Goal: Obtain resource: Obtain resource

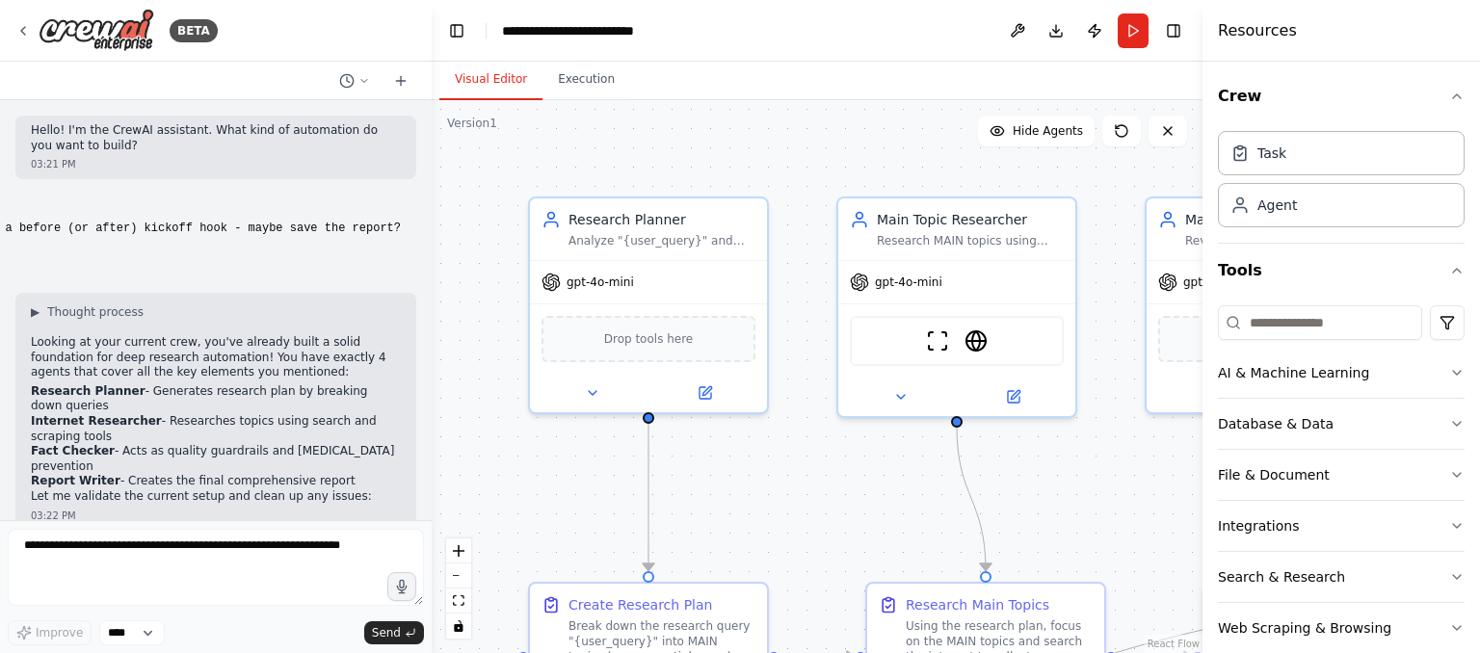
scroll to position [24989, 0]
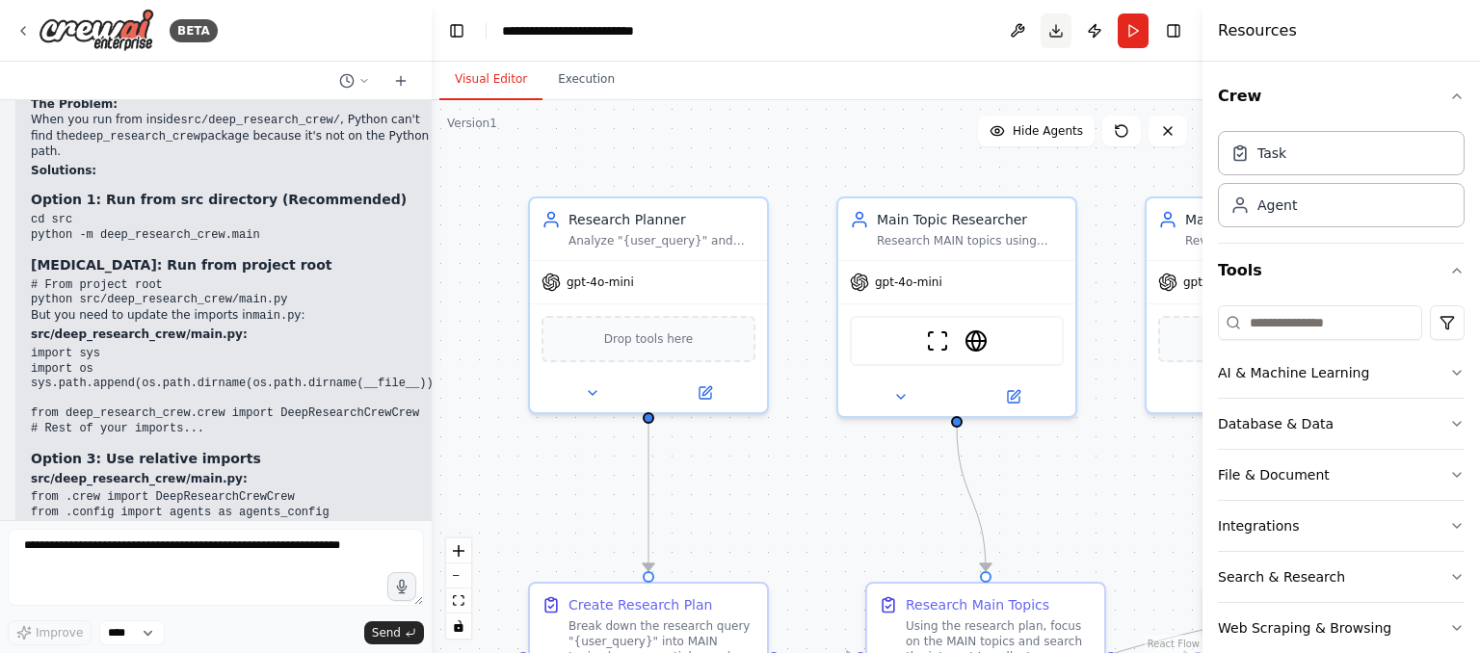
click at [1063, 32] on button "Download" at bounding box center [1056, 30] width 31 height 35
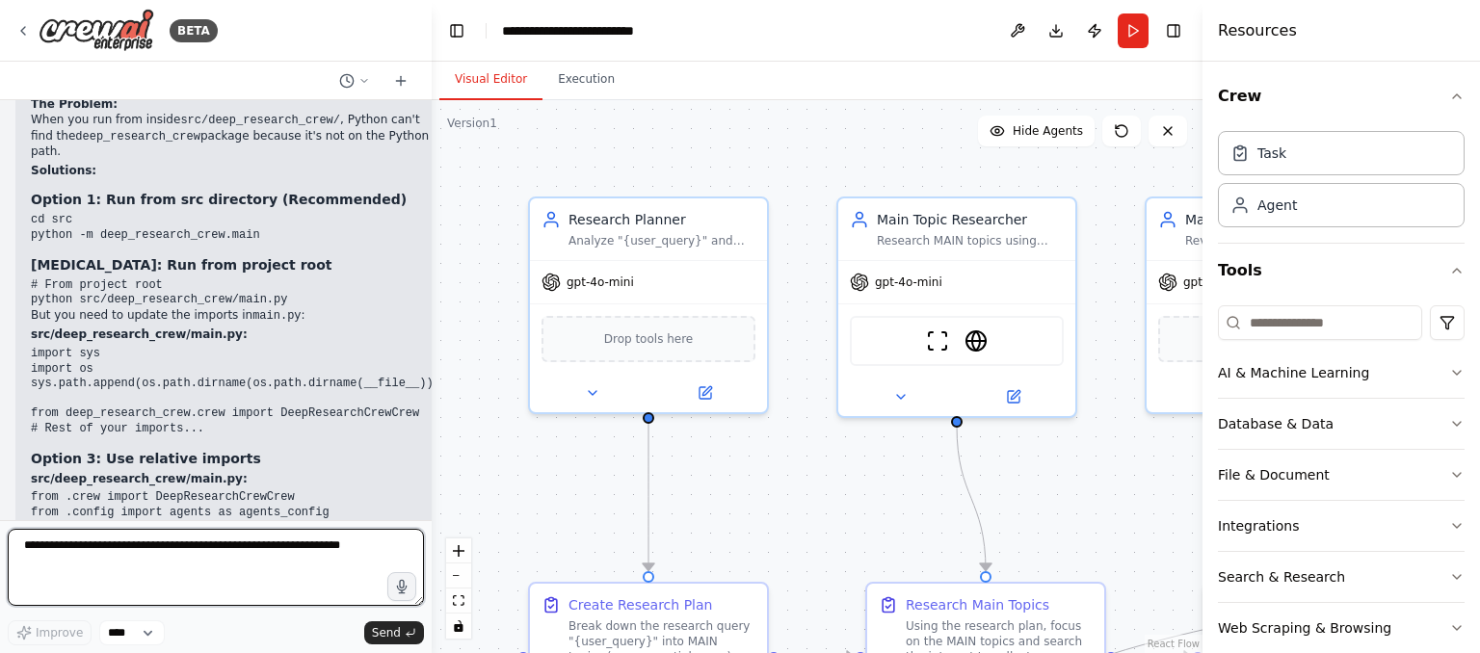
click at [227, 586] on textarea at bounding box center [216, 567] width 416 height 77
type textarea "**********"
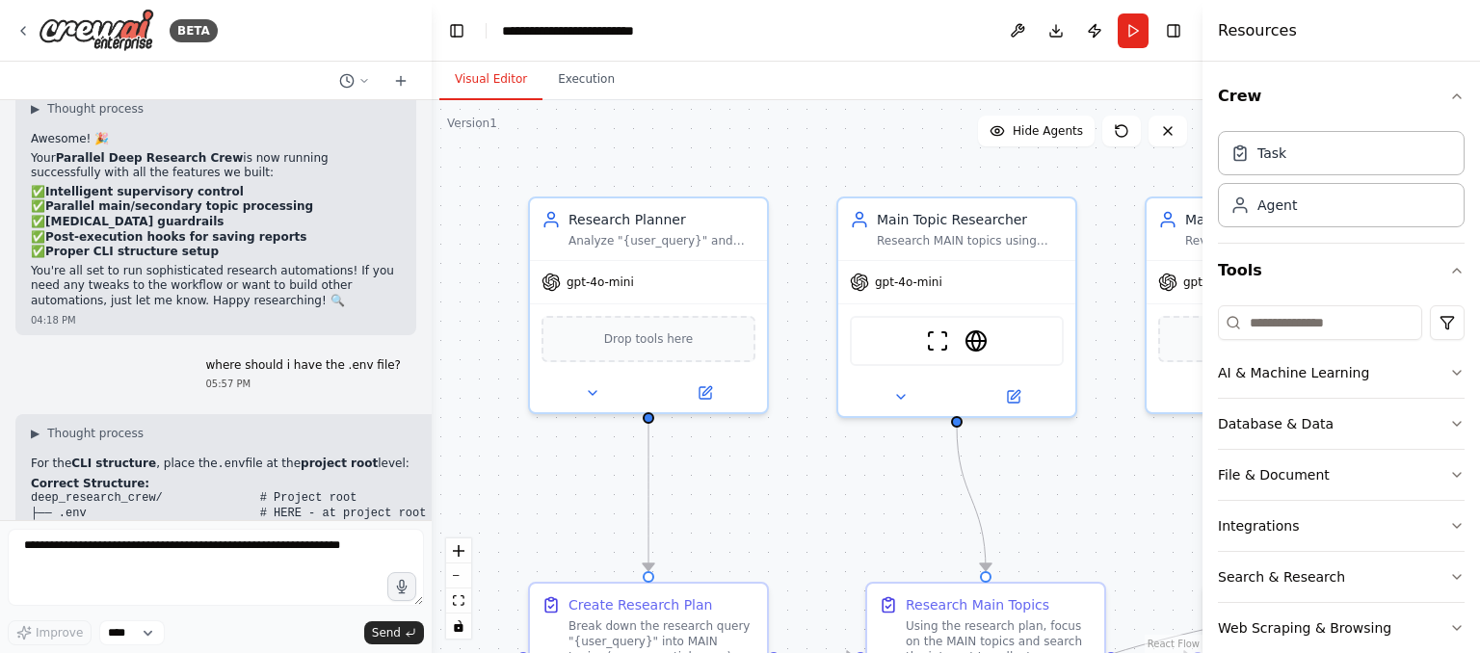
scroll to position [25767, 0]
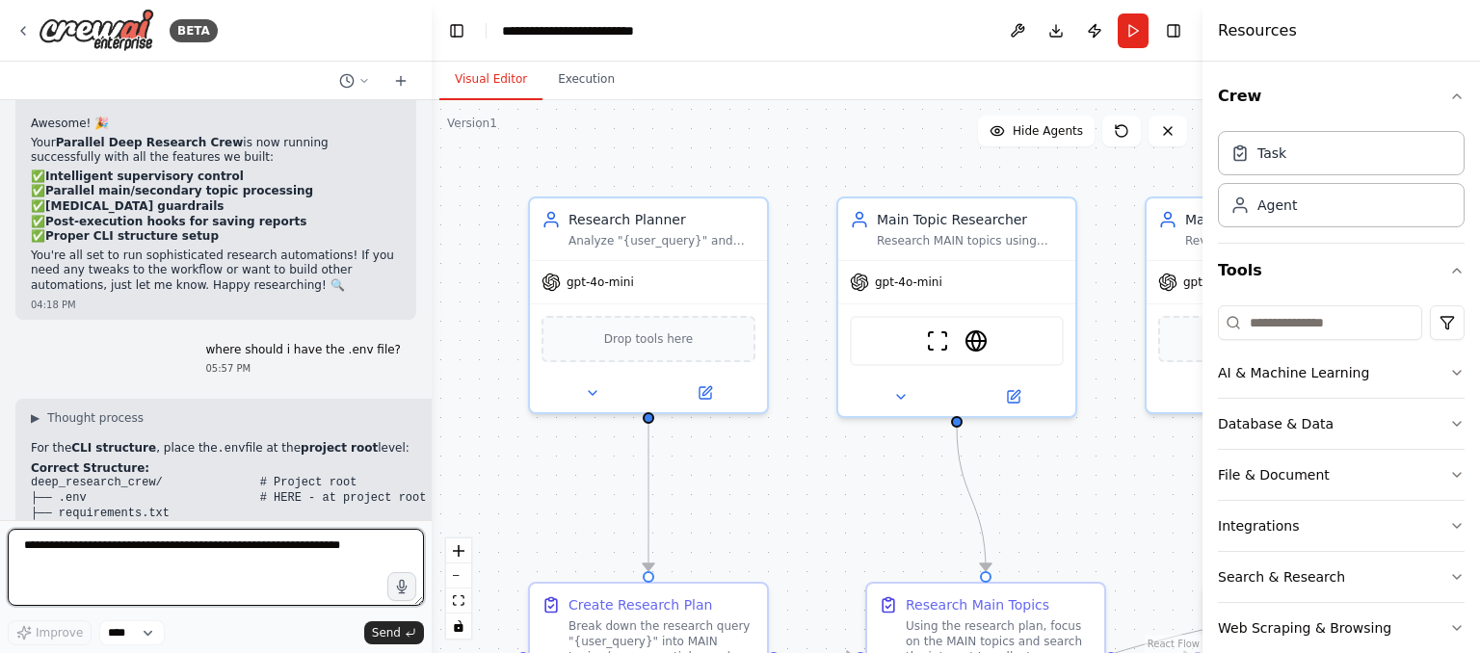
click at [240, 572] on textarea at bounding box center [216, 567] width 416 height 77
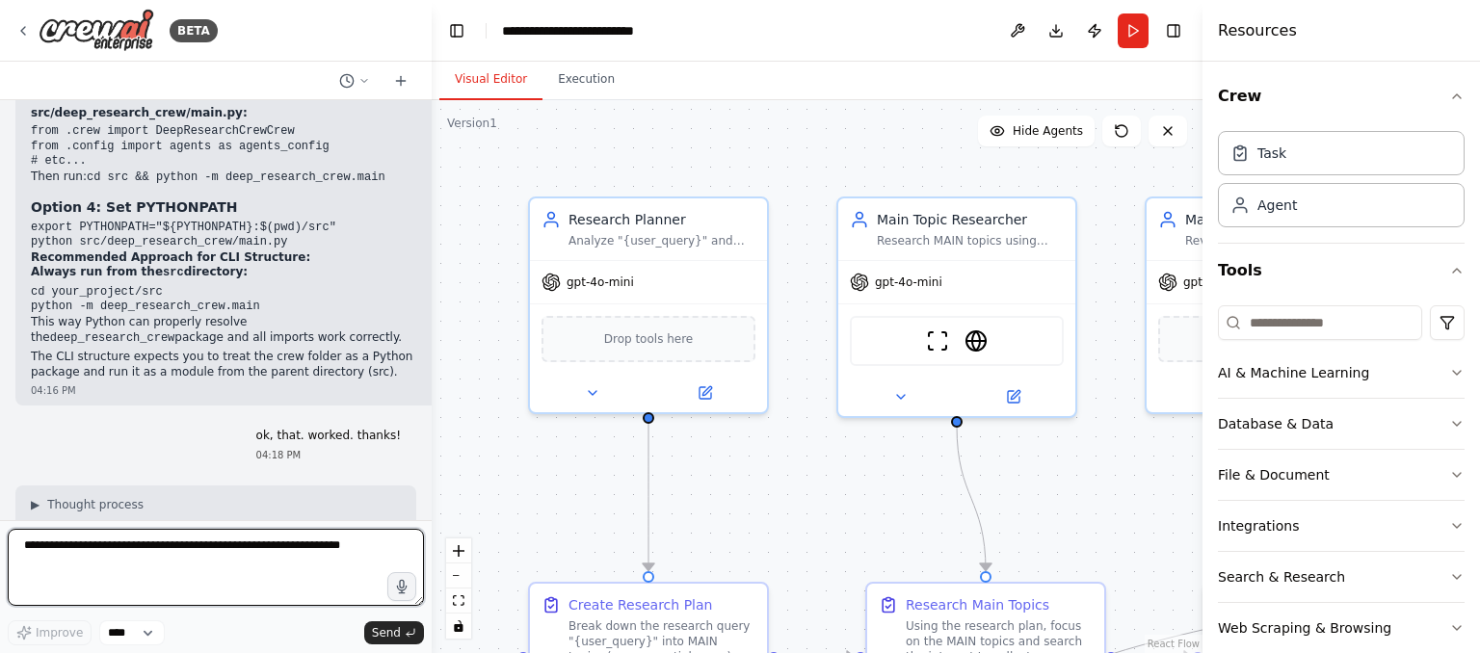
scroll to position [25359, 0]
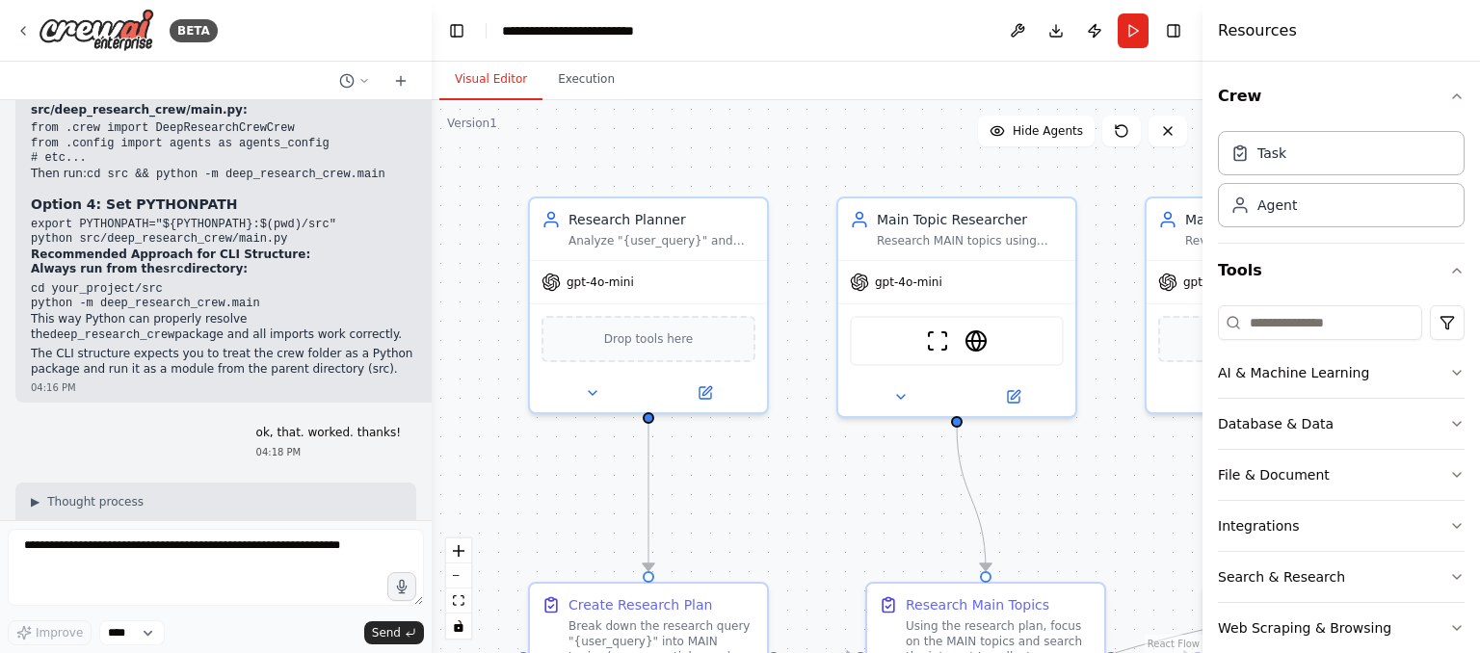
drag, startPoint x: 66, startPoint y: 320, endPoint x: 82, endPoint y: 320, distance: 15.4
drag, startPoint x: 259, startPoint y: 315, endPoint x: 367, endPoint y: 320, distance: 108.0
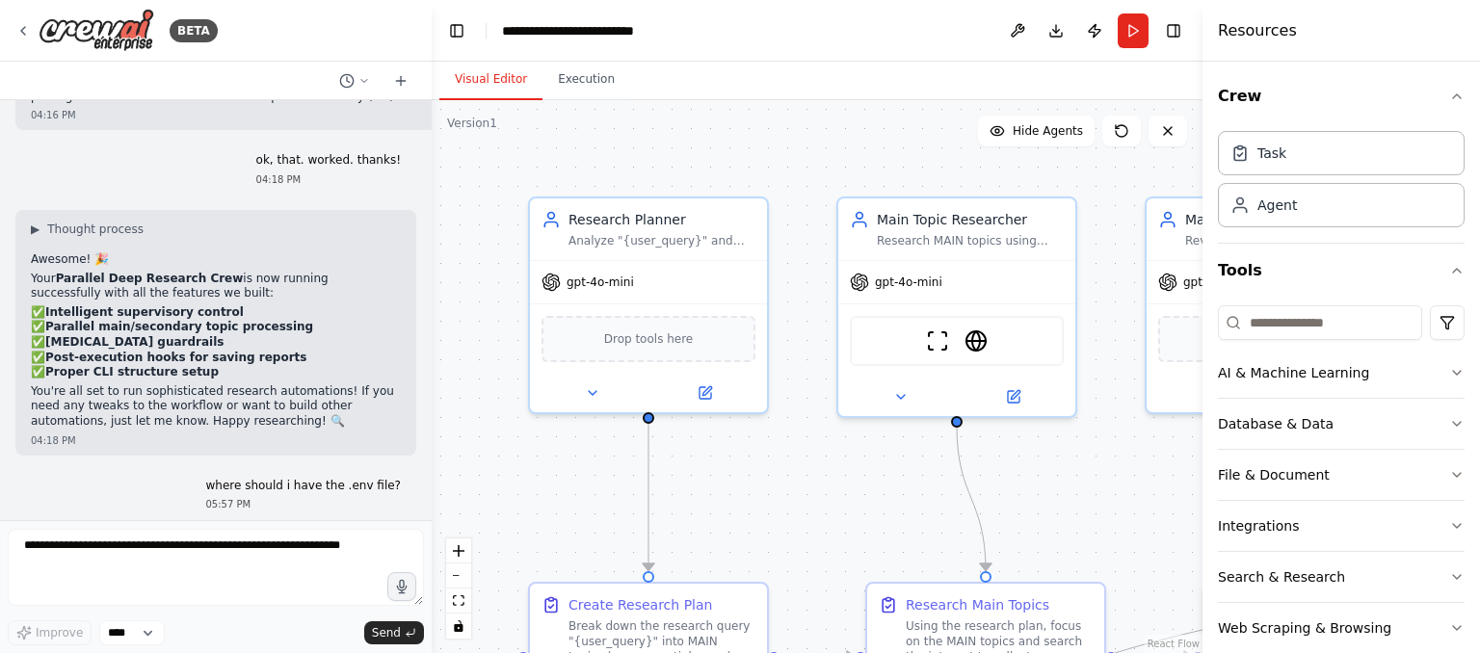
scroll to position [25628, 0]
drag, startPoint x: 240, startPoint y: 273, endPoint x: 4, endPoint y: 272, distance: 236.1
click at [4, 272] on div "Hello! I'm the CrewAI assistant. What kind of automation do you want to build? …" at bounding box center [216, 310] width 432 height 420
copy code "from dotenv import load_dotenv"
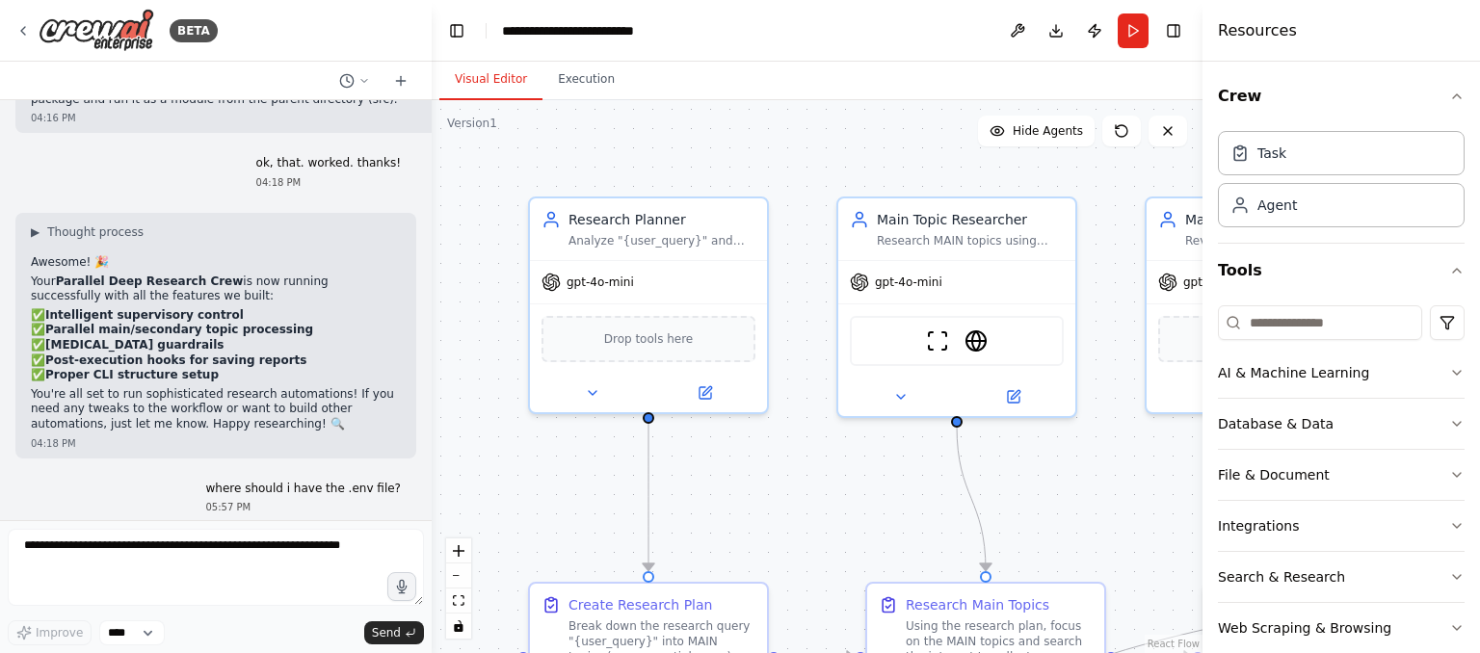
drag, startPoint x: 241, startPoint y: 274, endPoint x: 25, endPoint y: 256, distance: 216.5
copy code "import os from dotenv import load_dotenv"
drag, startPoint x: 306, startPoint y: 357, endPoint x: 43, endPoint y: 363, distance: 263.1
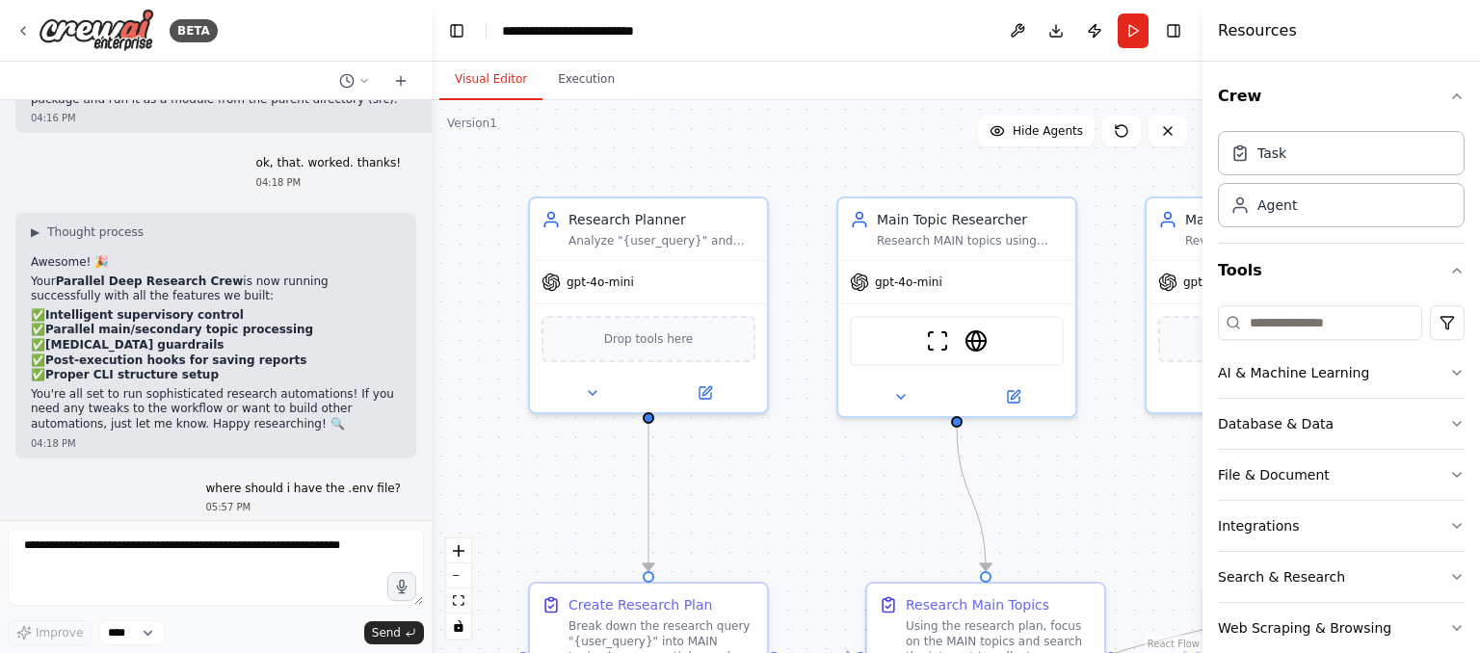
copy code "load_dotenv(dotenv_path='../../.env')"
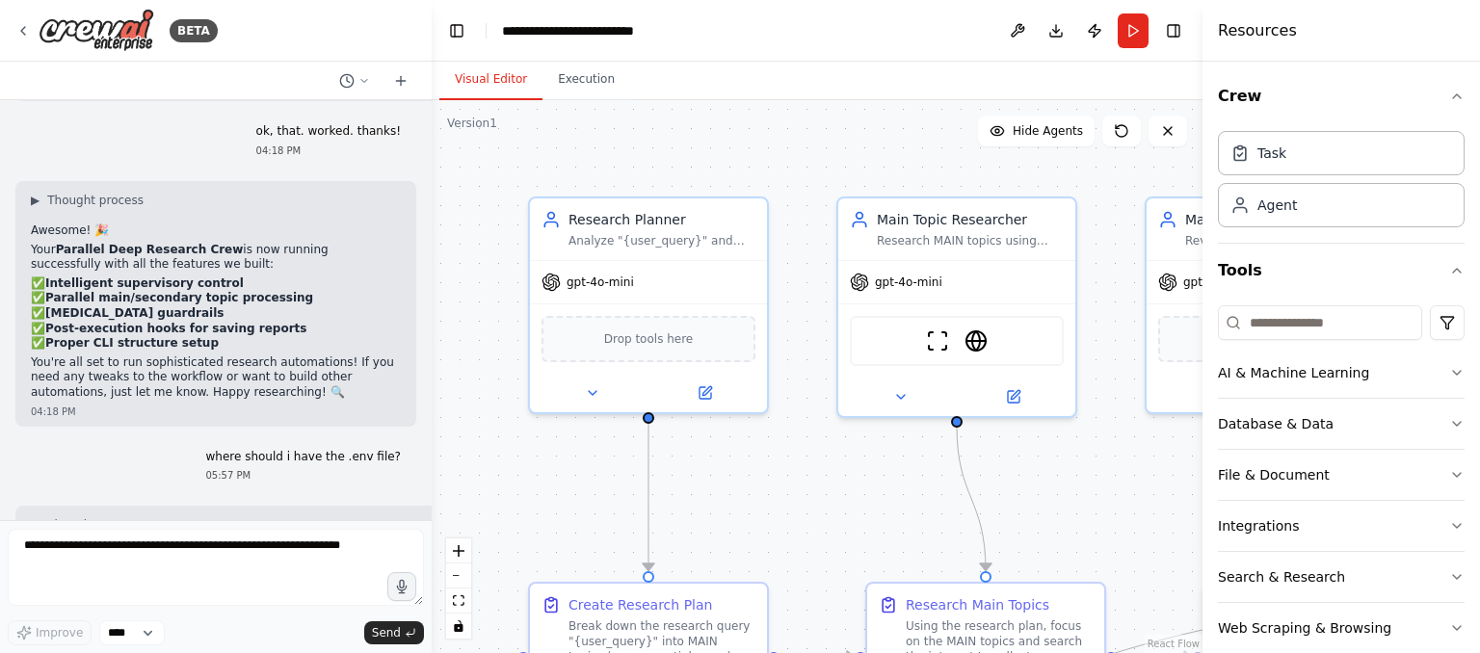
scroll to position [25661, 0]
